Goal: Complete application form

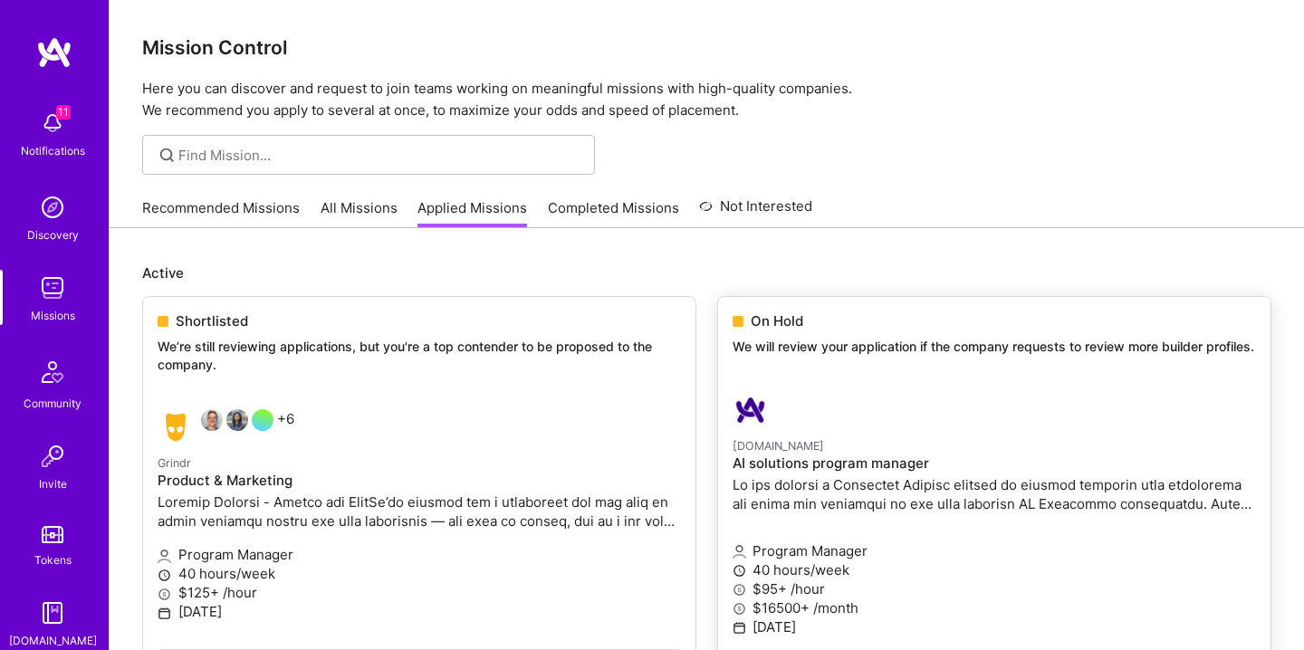
click at [831, 341] on p "We will review your application if the company requests to review more builder …" at bounding box center [995, 347] width 524 height 18
click at [814, 409] on div at bounding box center [907, 410] width 349 height 36
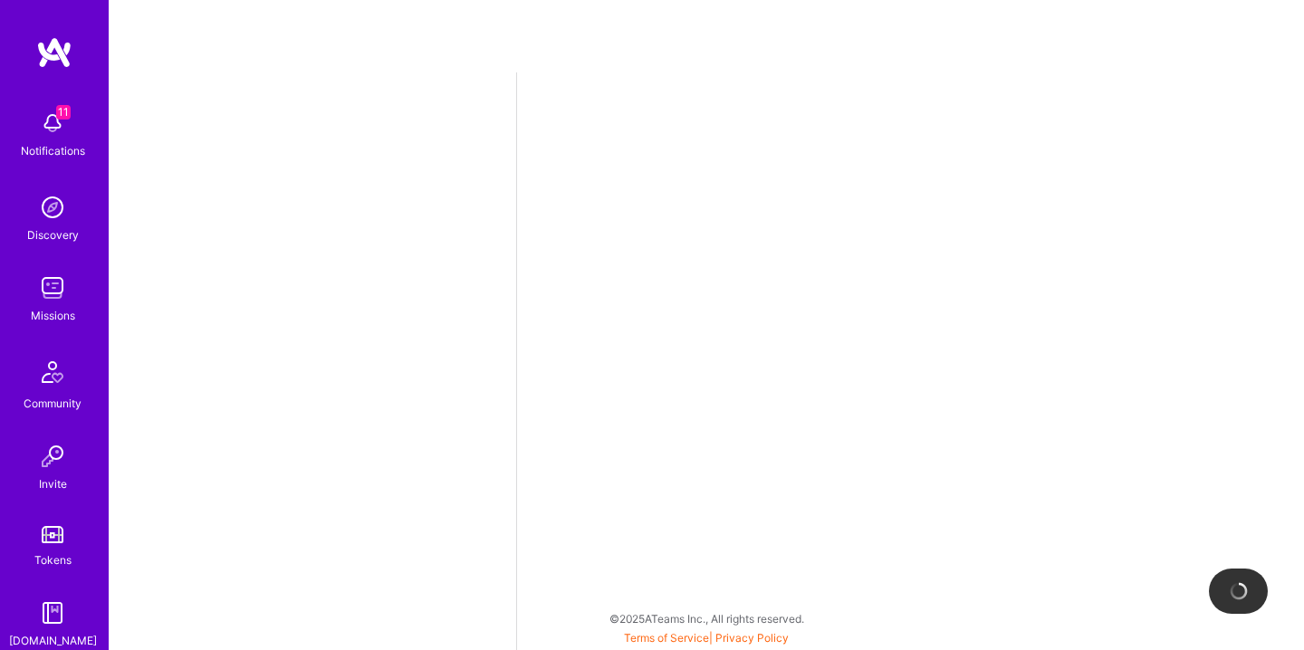
select select "US"
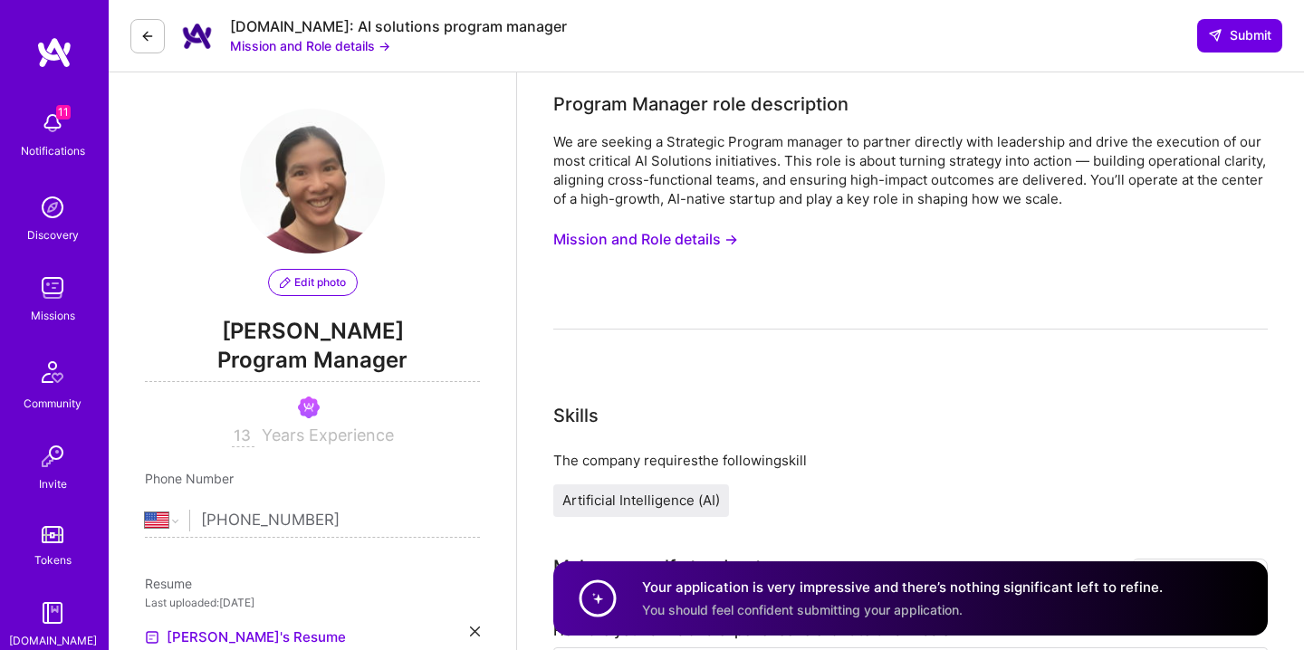
click at [719, 242] on button "Mission and Role details →" at bounding box center [645, 240] width 185 height 34
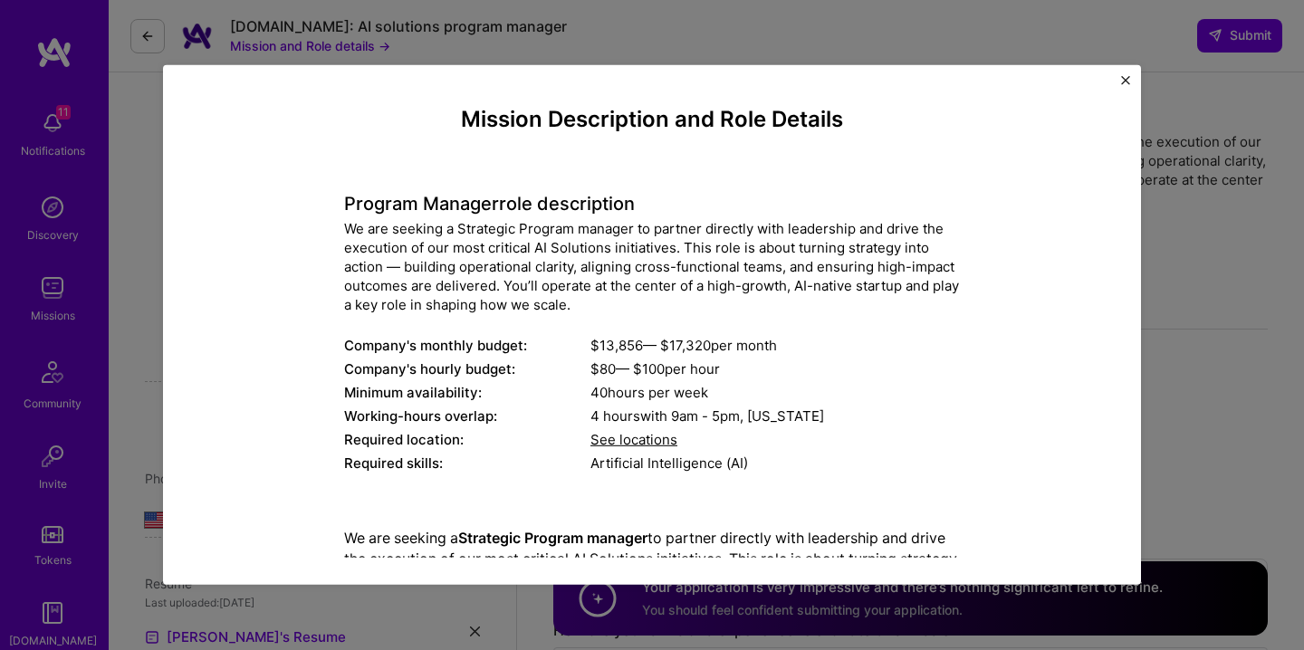
click at [1130, 79] on img "Close" at bounding box center [1125, 80] width 9 height 9
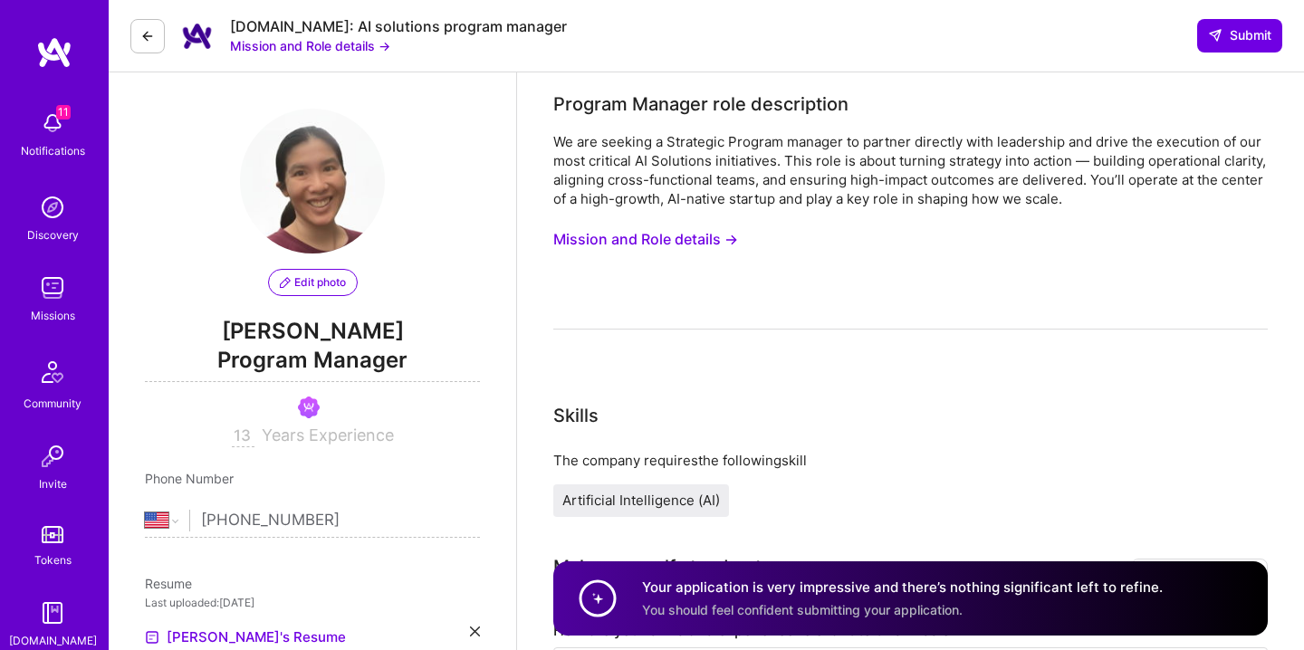
click at [648, 242] on button "Mission and Role details →" at bounding box center [645, 240] width 185 height 34
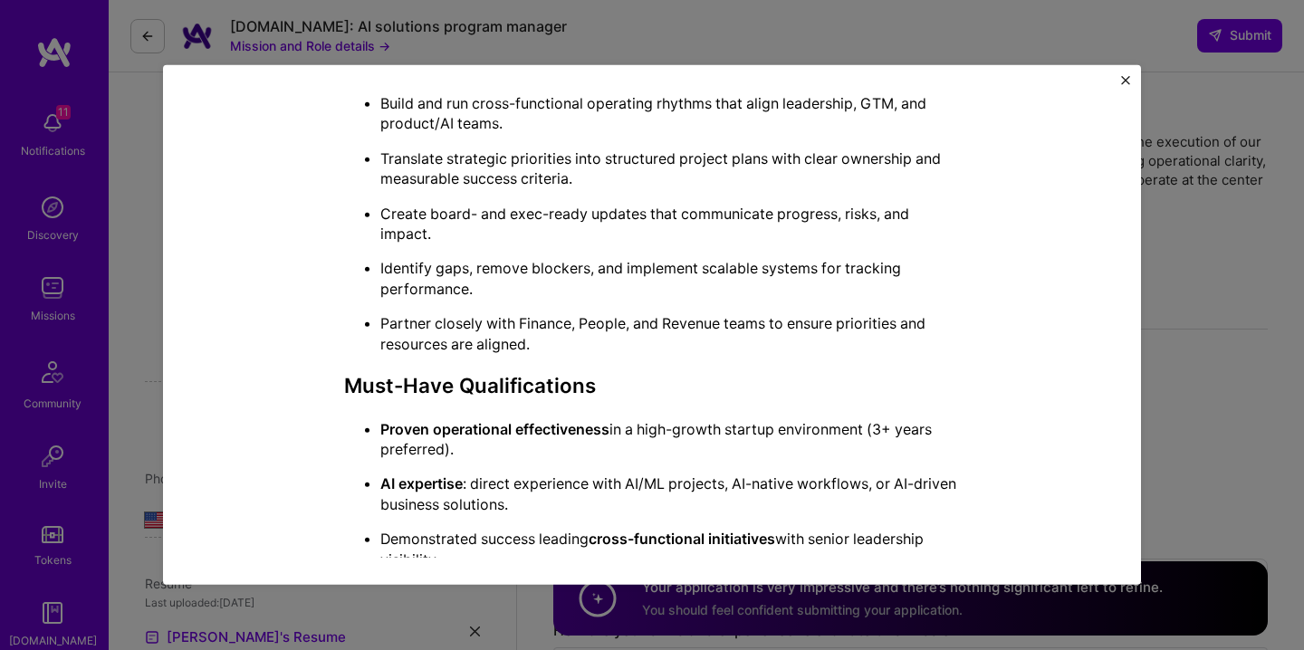
scroll to position [1156, 0]
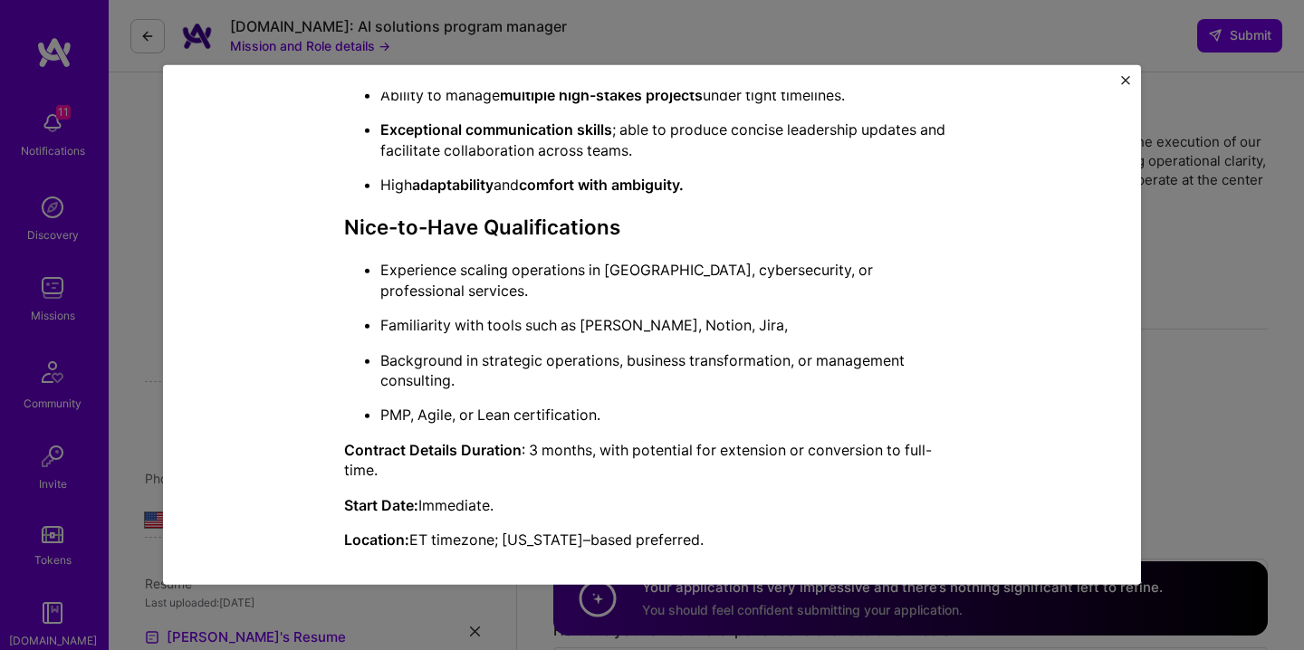
click at [409, 14] on div "Mission Description and Role Details Program Manager role description We are se…" at bounding box center [652, 325] width 1304 height 650
